Goal: Navigation & Orientation: Find specific page/section

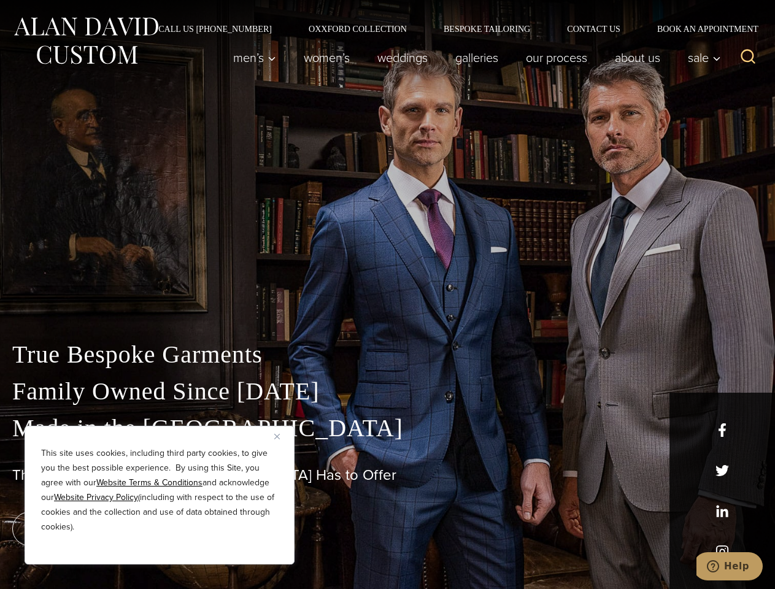
click at [387, 294] on div "True Bespoke Garments Family Owned Since [DATE] Made in [GEOGRAPHIC_DATA] The B…" at bounding box center [387, 432] width 775 height 314
click at [282, 436] on button "Close" at bounding box center [281, 436] width 15 height 15
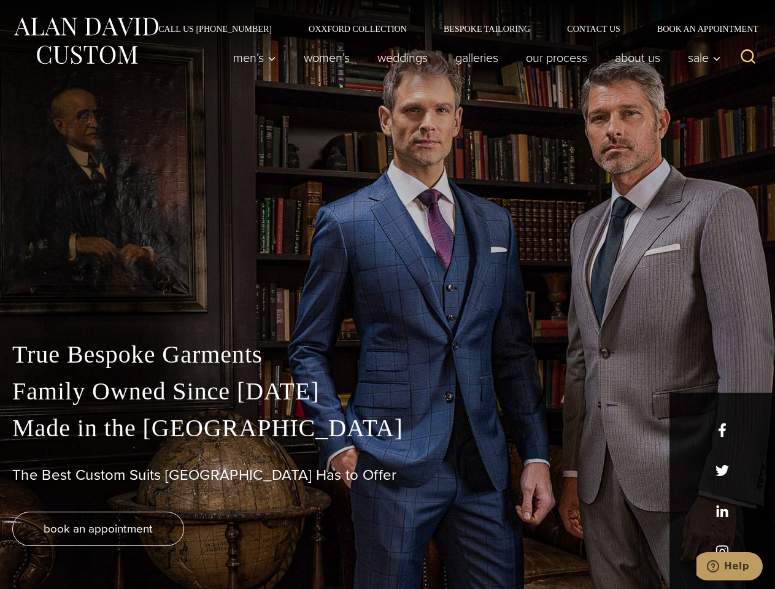
click at [160, 548] on div "True Bespoke Garments Family Owned Since [DATE] Made in [GEOGRAPHIC_DATA] The B…" at bounding box center [387, 462] width 775 height 253
click at [748, 58] on icon "Search" at bounding box center [748, 57] width 18 height 18
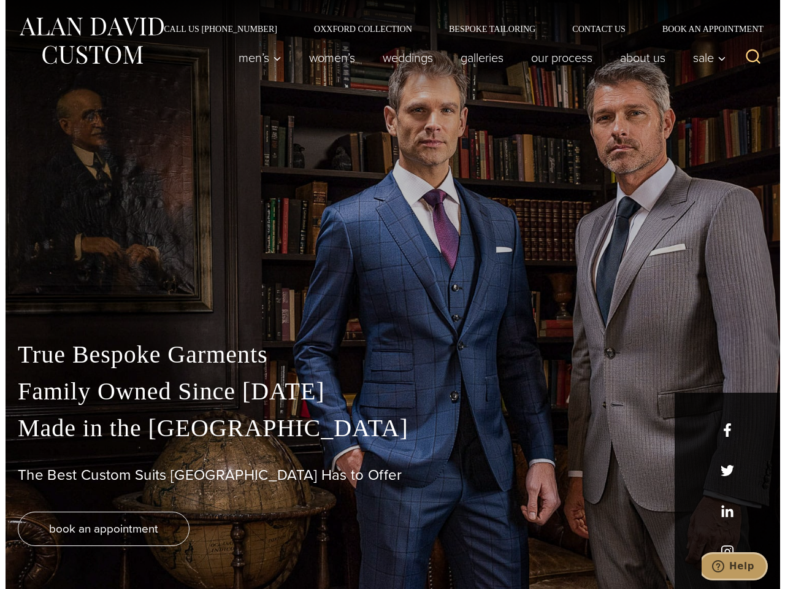
click at [724, 566] on icon "Help" at bounding box center [718, 566] width 12 height 12
